Goal: Task Accomplishment & Management: Manage account settings

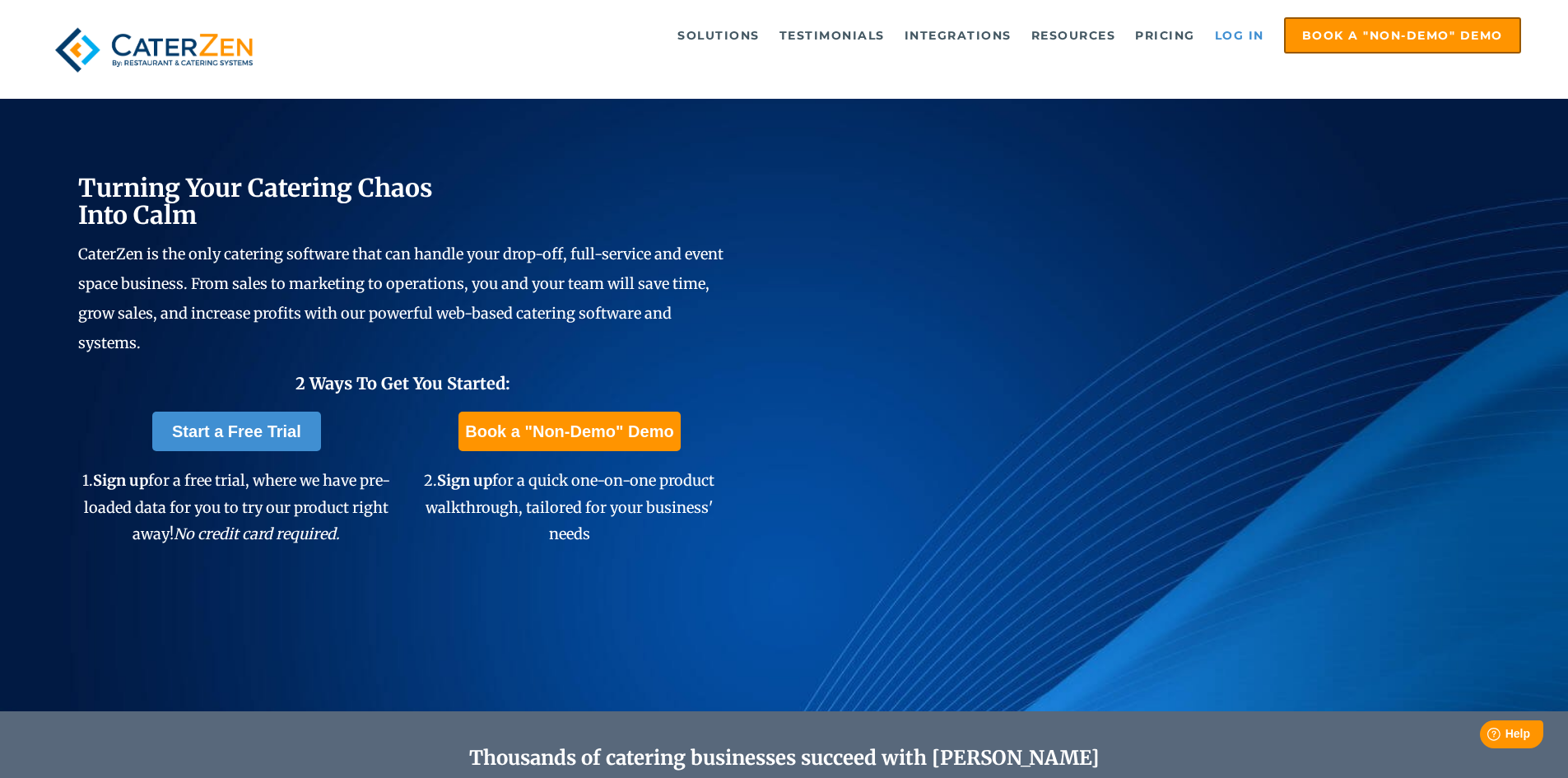
click at [1237, 30] on link "Log in" at bounding box center [1239, 35] width 66 height 33
click at [1222, 32] on link "Log in" at bounding box center [1239, 35] width 66 height 33
click at [1248, 32] on link "Log in" at bounding box center [1239, 35] width 66 height 33
